Goal: Task Accomplishment & Management: Complete application form

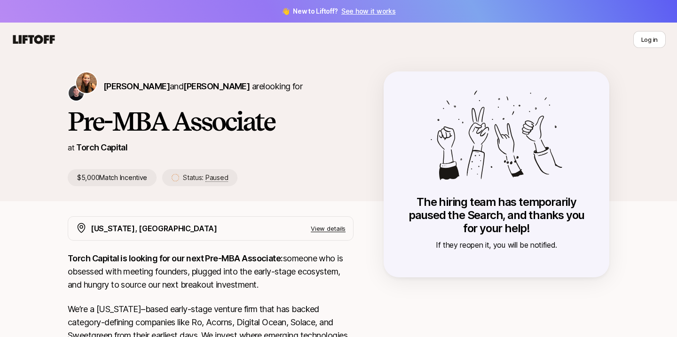
click at [37, 40] on icon at bounding box center [33, 39] width 45 height 13
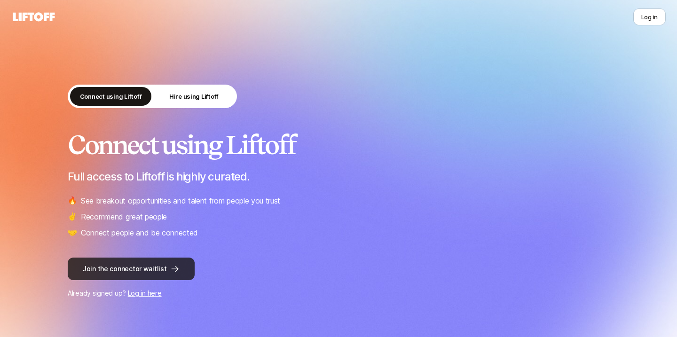
click at [162, 272] on button "Join the connector waitlist" at bounding box center [131, 269] width 127 height 23
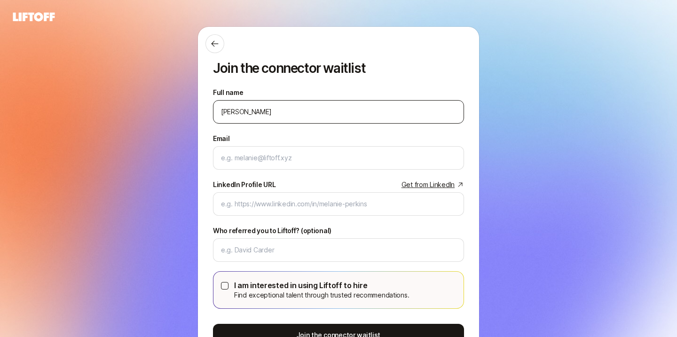
type input "[PERSON_NAME]"
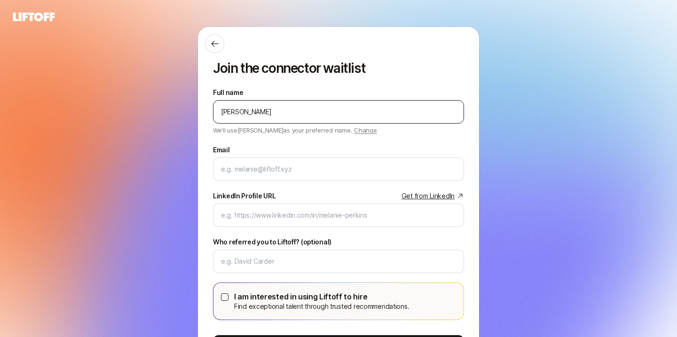
click at [315, 121] on div "[PERSON_NAME]" at bounding box center [338, 112] width 251 height 24
click at [311, 118] on div "[PERSON_NAME]" at bounding box center [338, 112] width 251 height 24
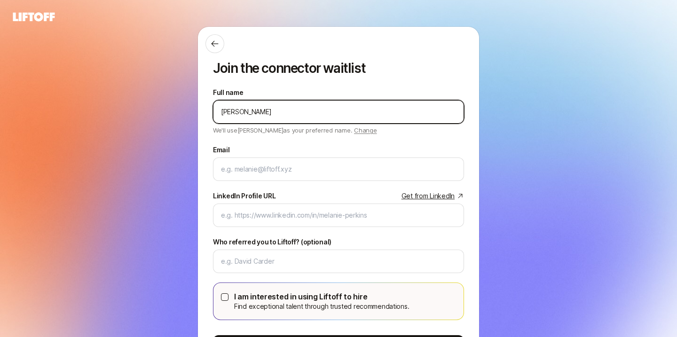
click at [304, 115] on input "[PERSON_NAME]" at bounding box center [338, 111] width 235 height 11
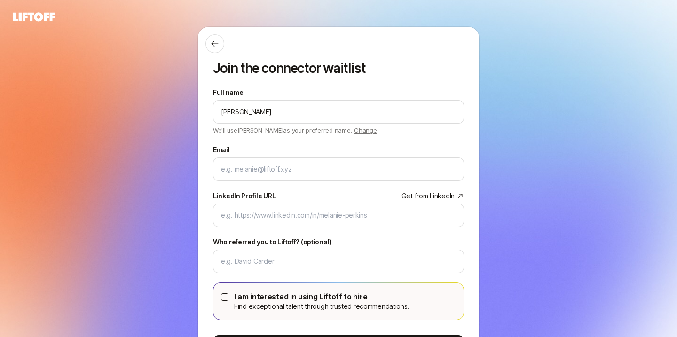
click at [30, 15] on icon at bounding box center [34, 16] width 42 height 9
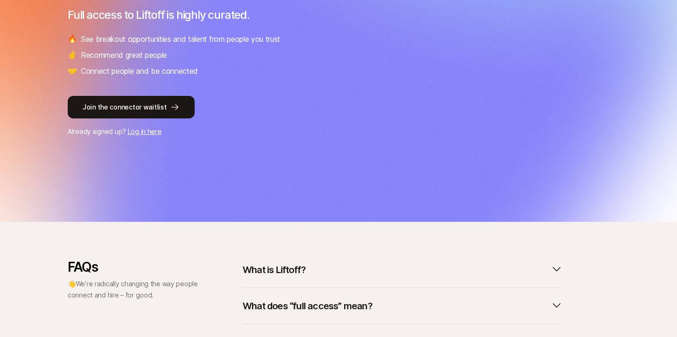
scroll to position [309, 0]
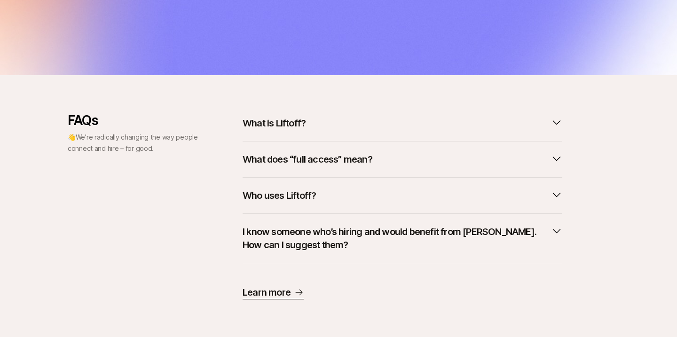
click at [276, 114] on button "What is Liftoff?" at bounding box center [403, 123] width 320 height 21
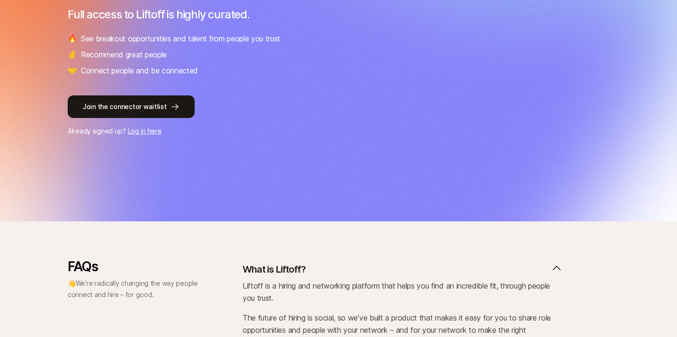
scroll to position [0, 0]
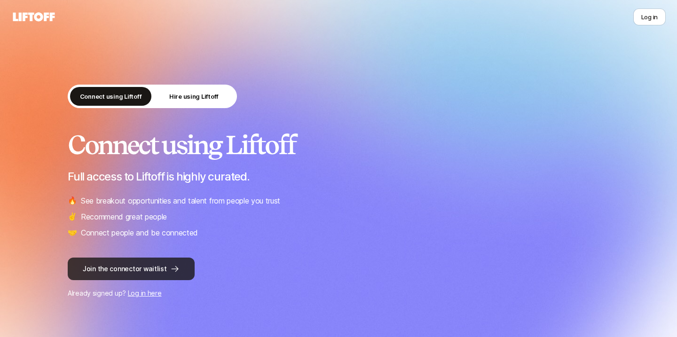
click at [152, 265] on button "Join the connector waitlist" at bounding box center [131, 269] width 127 height 23
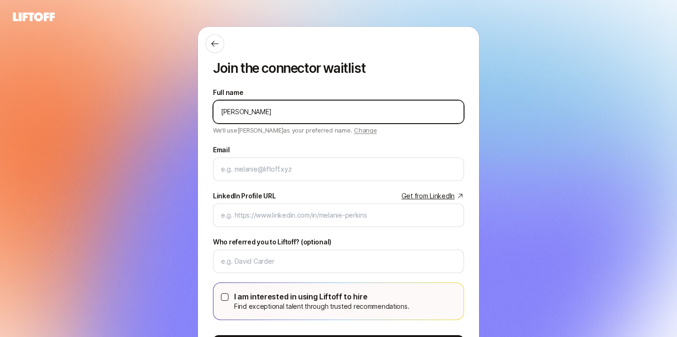
click at [286, 109] on input "[PERSON_NAME]" at bounding box center [338, 111] width 235 height 11
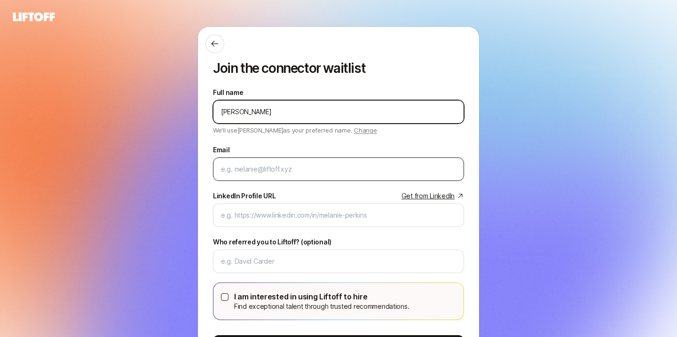
type input "[PERSON_NAME]"
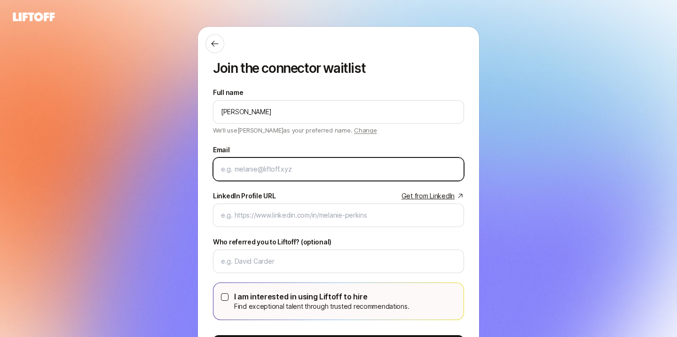
click at [255, 169] on input "Email" at bounding box center [338, 169] width 235 height 11
type input "[EMAIL_ADDRESS][DOMAIN_NAME]"
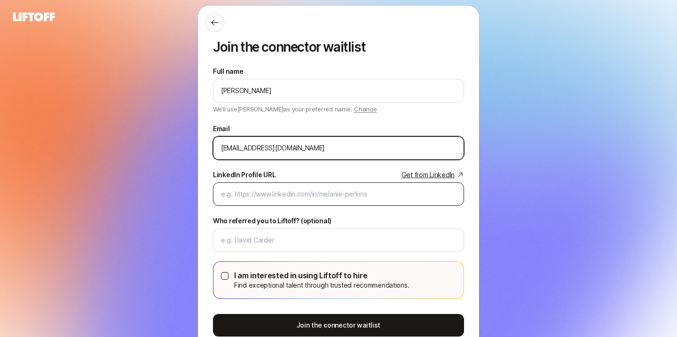
scroll to position [22, 0]
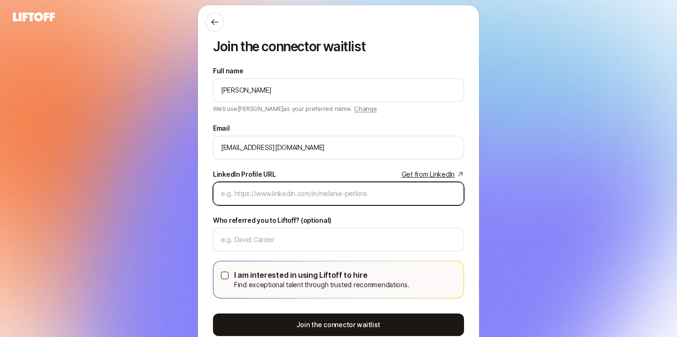
click at [283, 195] on input "LinkedIn Profile URL Get from LinkedIn" at bounding box center [338, 193] width 235 height 11
paste input "[URL][DOMAIN_NAME][PERSON_NAME]"
type input "[URL][DOMAIN_NAME][PERSON_NAME]"
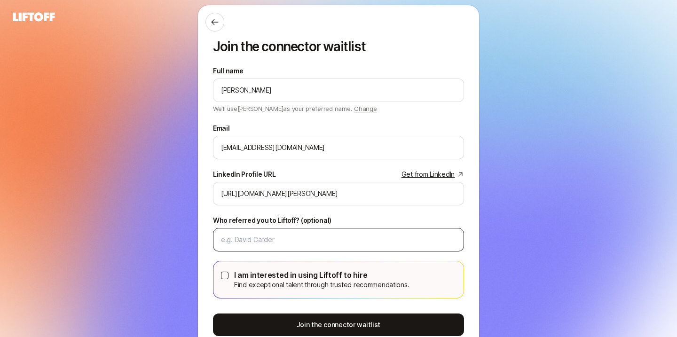
click at [326, 233] on div at bounding box center [338, 240] width 251 height 24
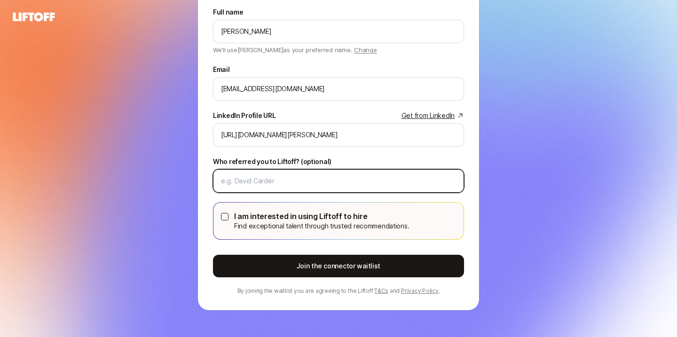
click at [353, 181] on input "Who referred you to Liftoff? (optional)" at bounding box center [338, 180] width 235 height 11
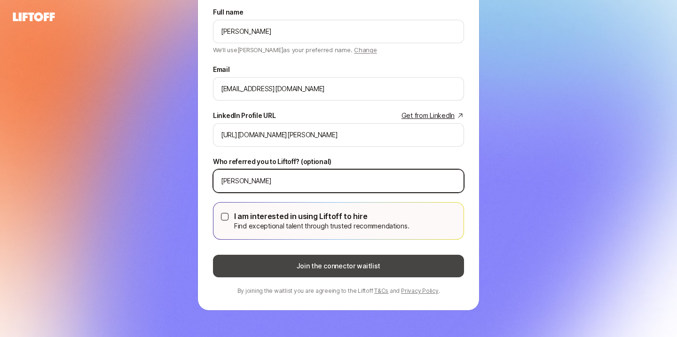
type input "[PERSON_NAME]"
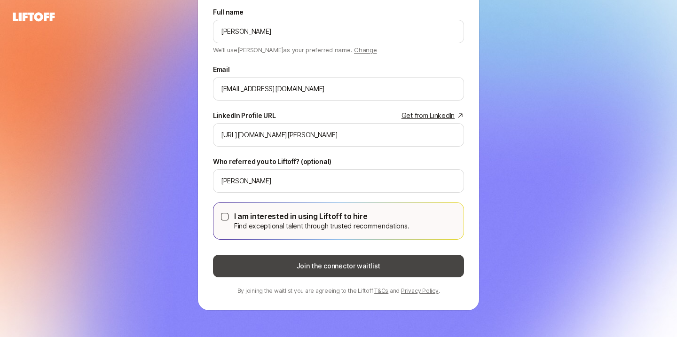
click at [270, 262] on button "Join the connector waitlist" at bounding box center [338, 266] width 251 height 23
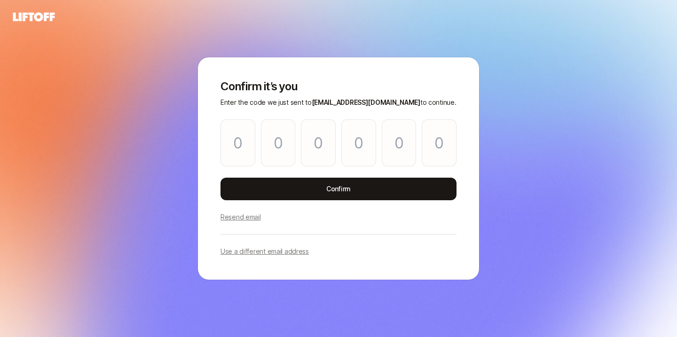
type input "2"
type input "5"
type input "7"
type input "5"
type input "0"
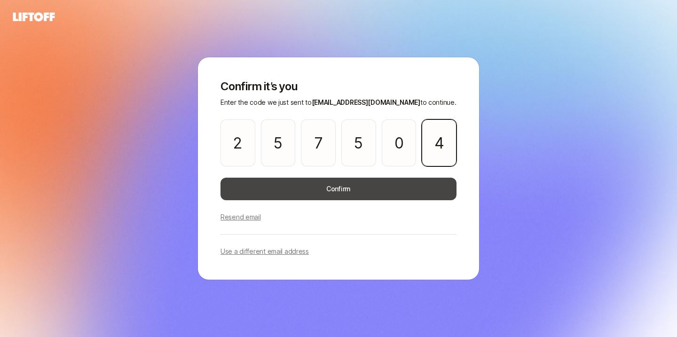
type input "4"
click at [300, 191] on button "Confirm" at bounding box center [339, 189] width 236 height 23
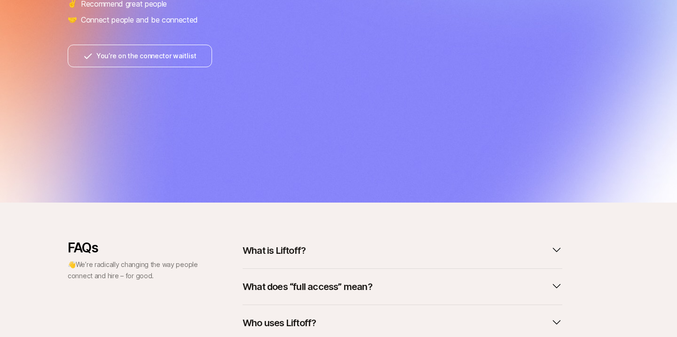
scroll to position [341, 0]
